Goal: Transaction & Acquisition: Purchase product/service

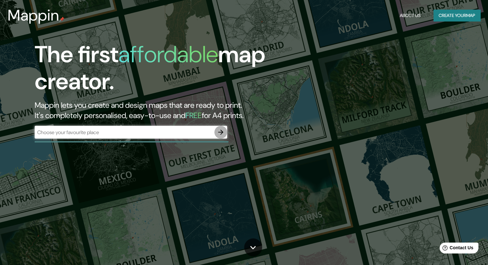
click at [217, 134] on icon "button" at bounding box center [221, 132] width 8 height 8
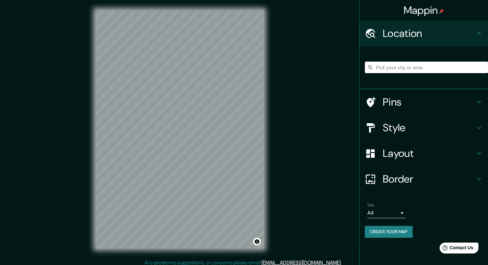
click at [417, 67] on input "Pick your city or area" at bounding box center [426, 68] width 123 height 12
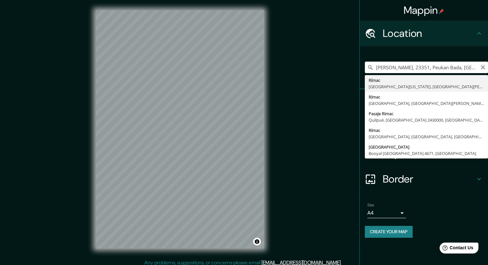
type input "[PERSON_NAME], 23351, Peukan Bada, [GEOGRAPHIC_DATA], [GEOGRAPHIC_DATA], [GEOGR…"
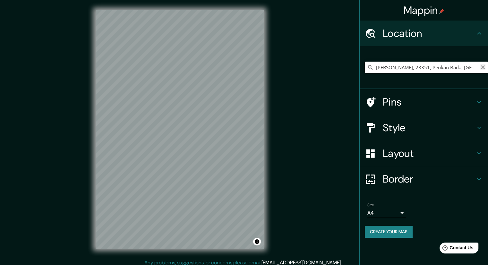
click at [482, 66] on icon "Clear" at bounding box center [483, 67] width 4 height 4
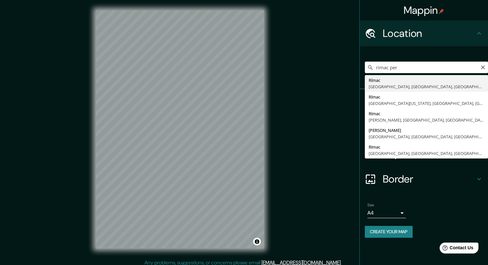
type input "Rímac, [GEOGRAPHIC_DATA], [GEOGRAPHIC_DATA], [GEOGRAPHIC_DATA]"
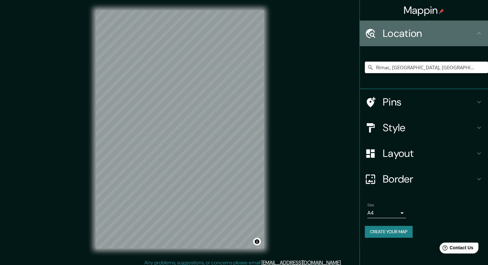
click at [419, 27] on h4 "Location" at bounding box center [428, 33] width 92 height 13
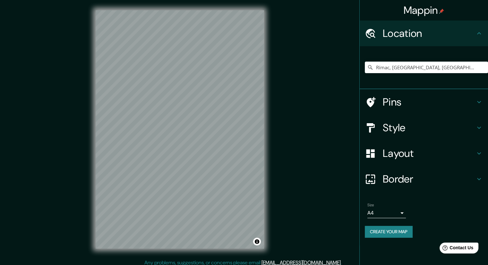
click at [413, 131] on h4 "Style" at bounding box center [428, 127] width 92 height 13
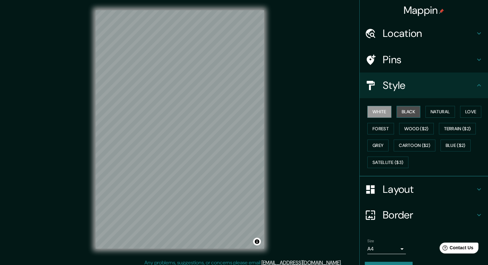
click at [398, 114] on button "Black" at bounding box center [408, 112] width 24 height 12
click at [434, 111] on button "Natural" at bounding box center [439, 112] width 29 height 12
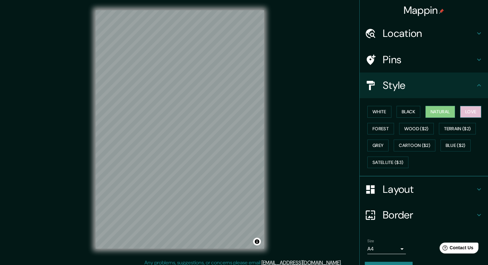
click at [467, 114] on button "Love" at bounding box center [470, 112] width 21 height 12
click at [381, 131] on button "Forest" at bounding box center [380, 129] width 27 height 12
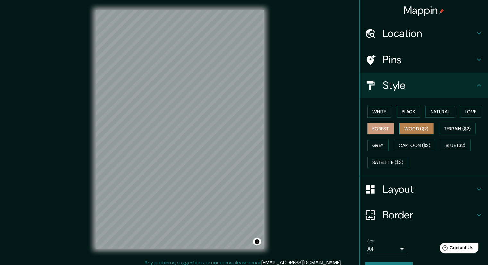
click at [417, 129] on button "Wood ($2)" at bounding box center [416, 129] width 35 height 12
click at [460, 132] on button "Terrain ($2)" at bounding box center [457, 129] width 37 height 12
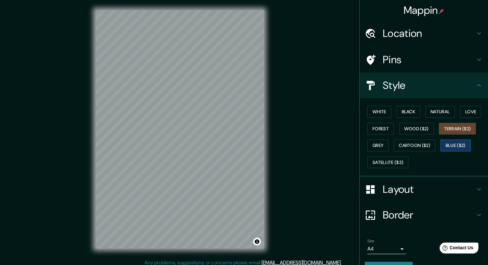
click at [455, 145] on button "Blue ($2)" at bounding box center [455, 145] width 30 height 12
drag, startPoint x: 376, startPoint y: 142, endPoint x: 406, endPoint y: 146, distance: 30.4
click at [376, 143] on button "Grey" at bounding box center [377, 145] width 21 height 12
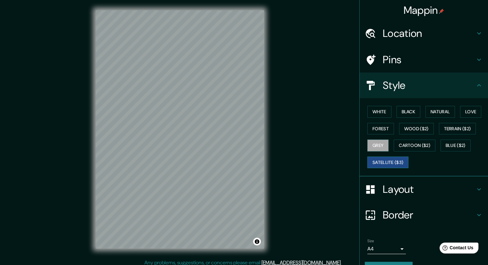
click at [402, 163] on button "Satellite ($3)" at bounding box center [387, 162] width 41 height 12
click at [405, 145] on button "Cartoon ($2)" at bounding box center [414, 145] width 42 height 12
